Goal: Task Accomplishment & Management: Manage account settings

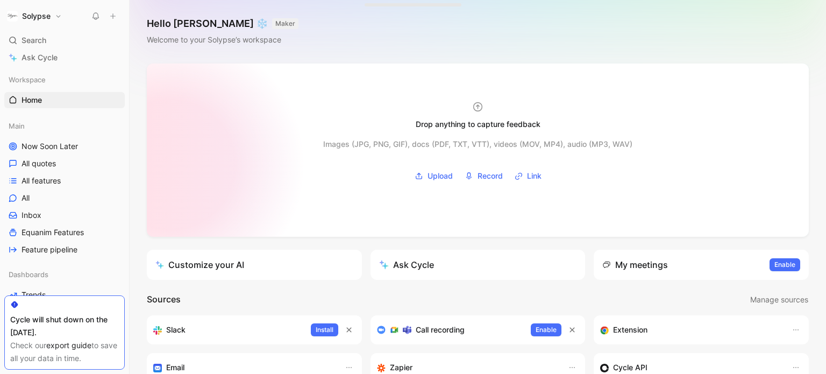
scroll to position [161, 0]
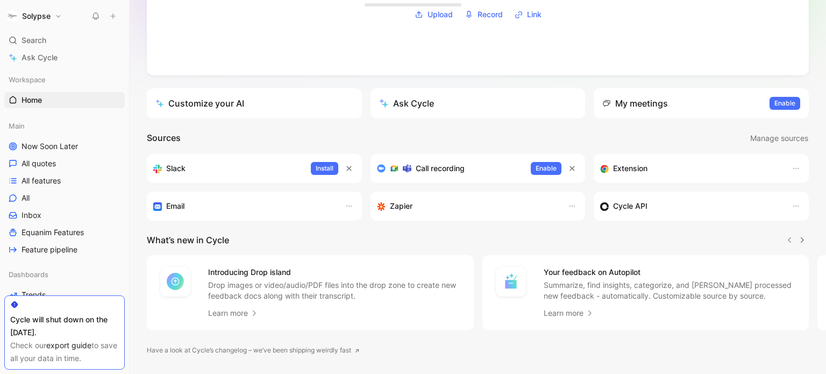
click at [58, 12] on button "Solypse" at bounding box center [34, 16] width 60 height 15
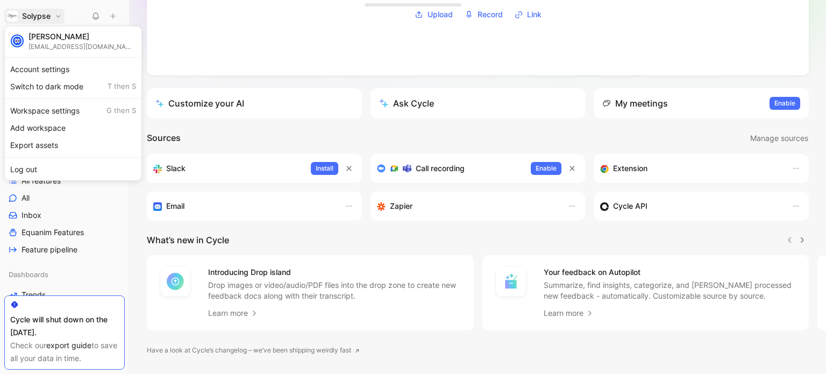
click at [110, 276] on div at bounding box center [413, 187] width 826 height 374
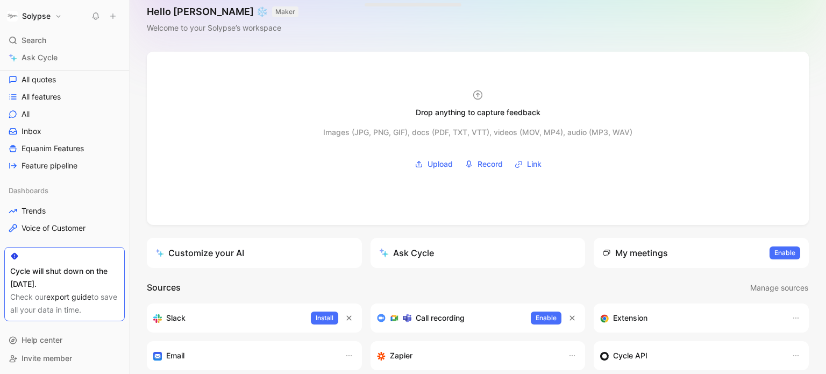
scroll to position [0, 0]
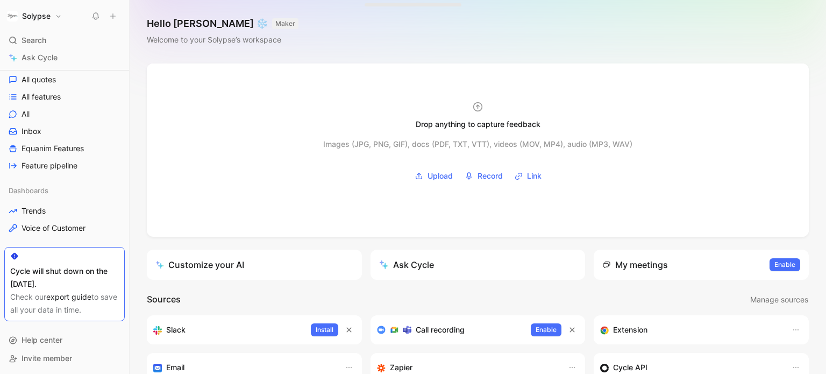
click at [55, 21] on button "Solypse" at bounding box center [34, 16] width 60 height 15
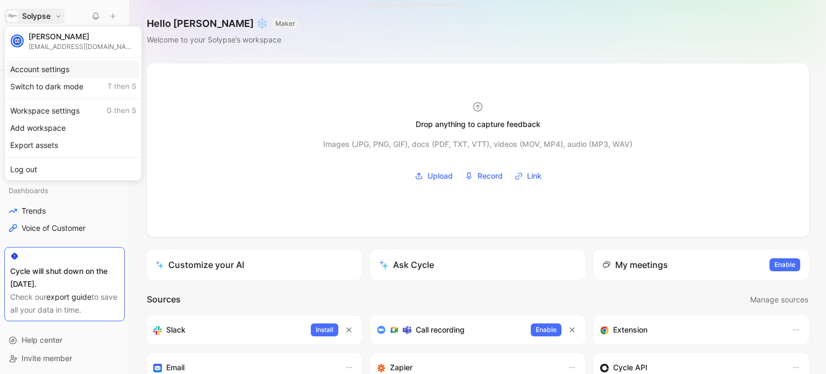
click at [67, 66] on div "Account settings" at bounding box center [73, 69] width 132 height 17
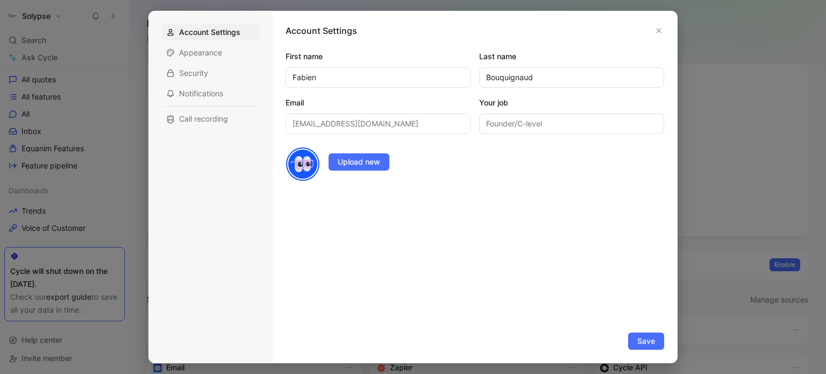
click at [56, 48] on div at bounding box center [413, 187] width 826 height 374
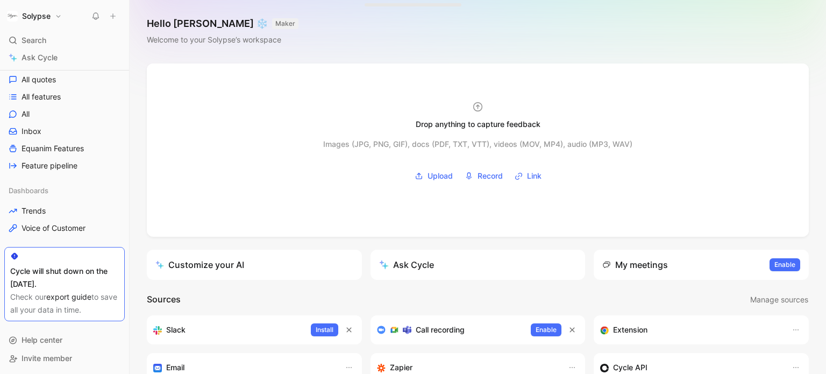
click at [55, 17] on button "Solypse" at bounding box center [34, 16] width 60 height 15
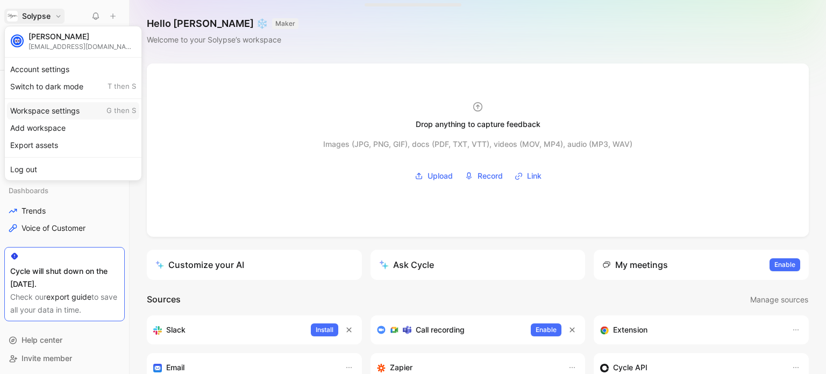
click at [72, 106] on div "Workspace settings G then S" at bounding box center [73, 110] width 132 height 17
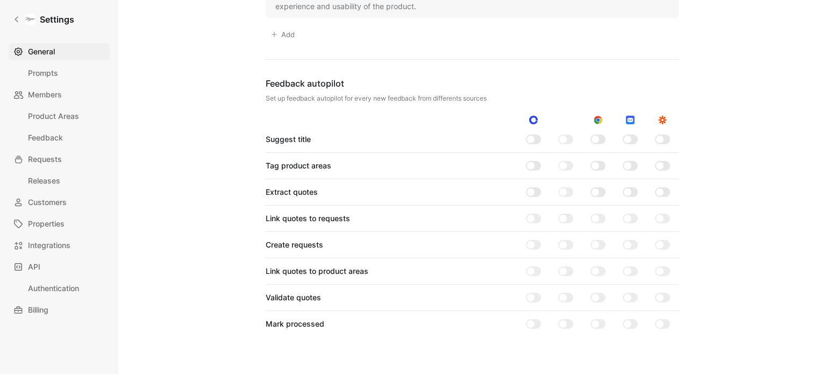
scroll to position [897, 0]
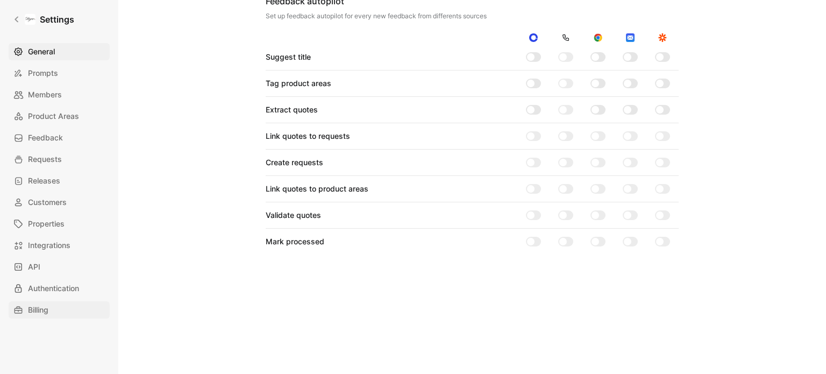
click at [46, 314] on span "Billing" at bounding box center [38, 309] width 20 height 13
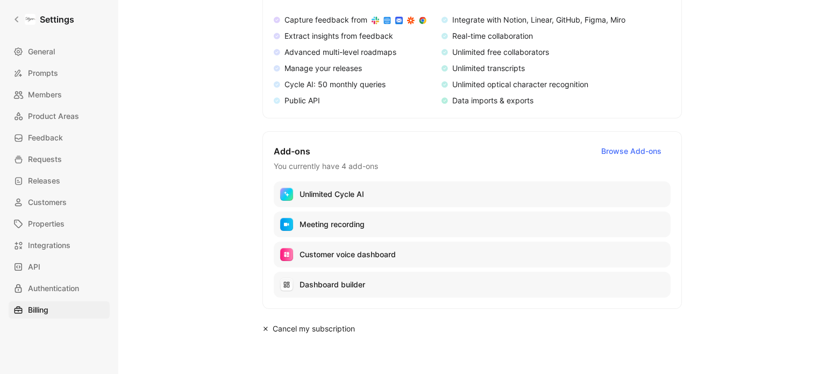
scroll to position [39, 0]
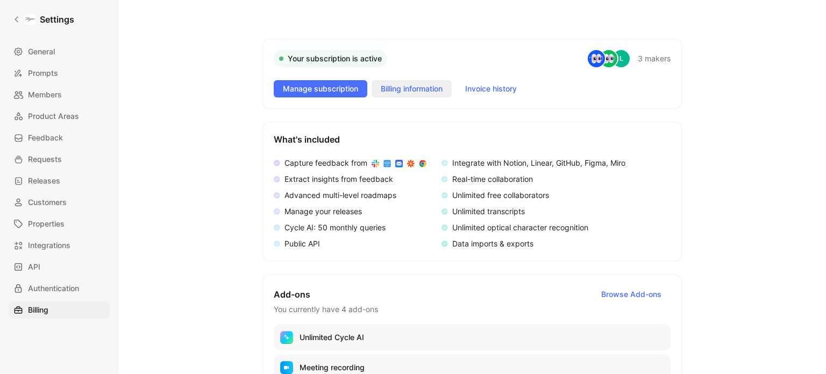
click at [428, 83] on span "Billing information" at bounding box center [412, 88] width 62 height 13
